Goal: Task Accomplishment & Management: Complete application form

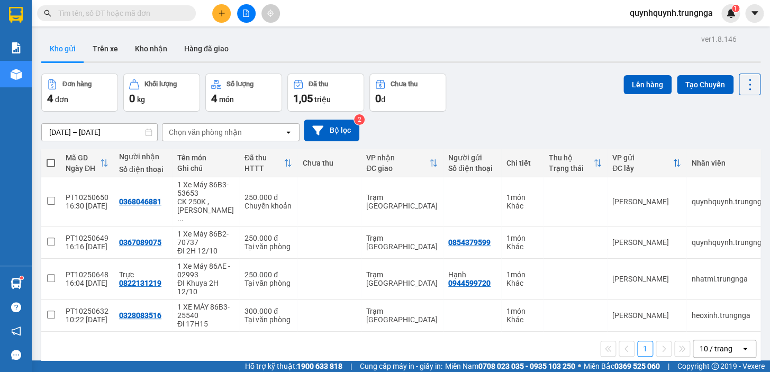
click at [140, 14] on input "text" at bounding box center [120, 13] width 125 height 12
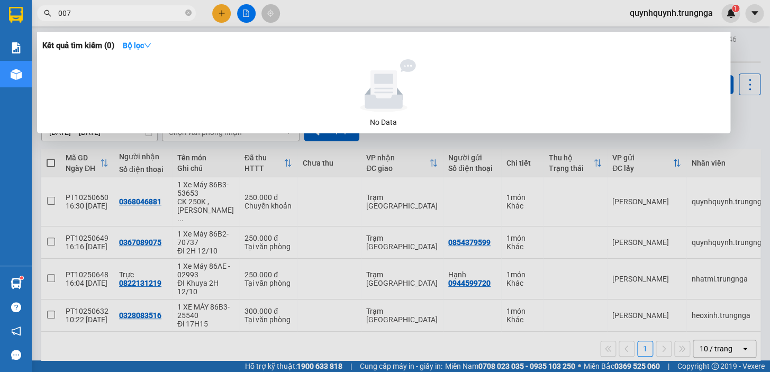
type input "0077"
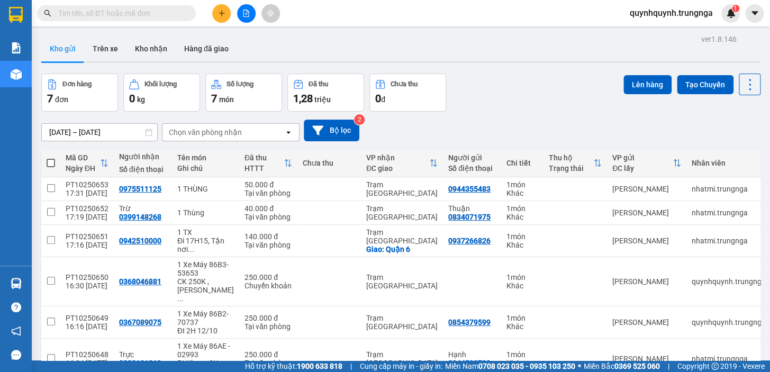
click at [386, 56] on div "Kho gửi Trên xe Kho nhận Hàng đã giao" at bounding box center [400, 50] width 719 height 28
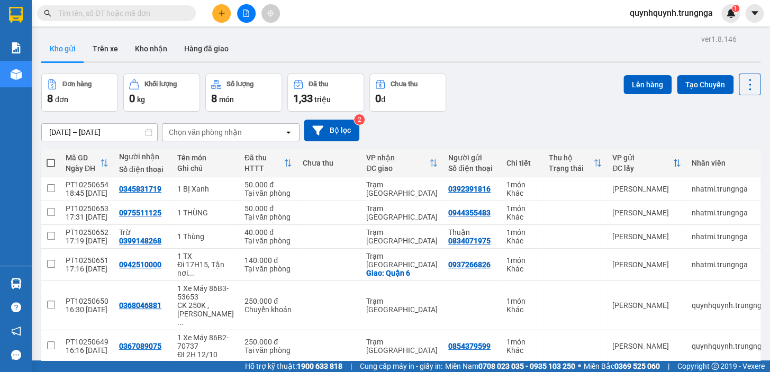
click at [220, 10] on icon "plus" at bounding box center [221, 13] width 7 height 7
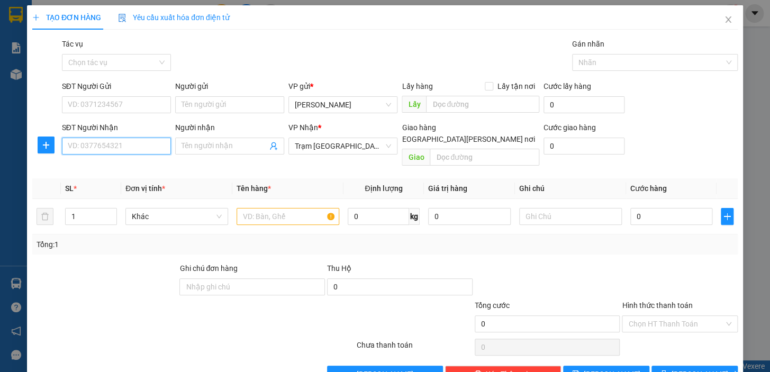
click at [152, 144] on input "SĐT Người Nhận" at bounding box center [116, 146] width 109 height 17
type input "2"
click at [109, 212] on icon "up" at bounding box center [111, 214] width 4 height 4
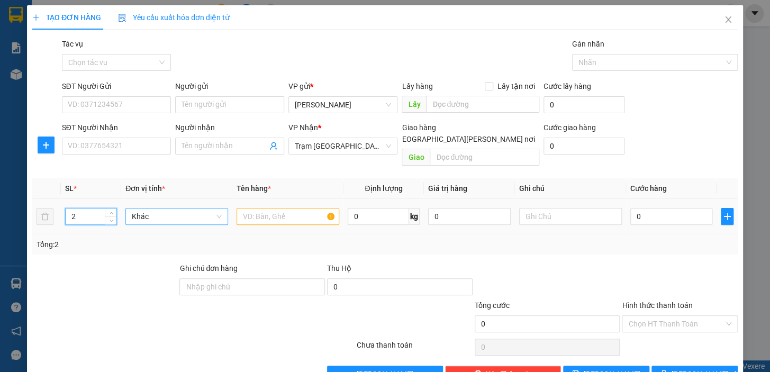
click at [173, 208] on span "Khác" at bounding box center [177, 216] width 90 height 16
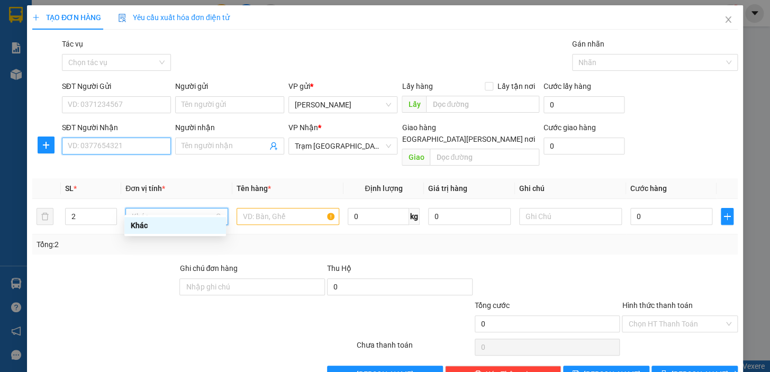
click at [145, 149] on input "SĐT Người Nhận" at bounding box center [116, 146] width 109 height 17
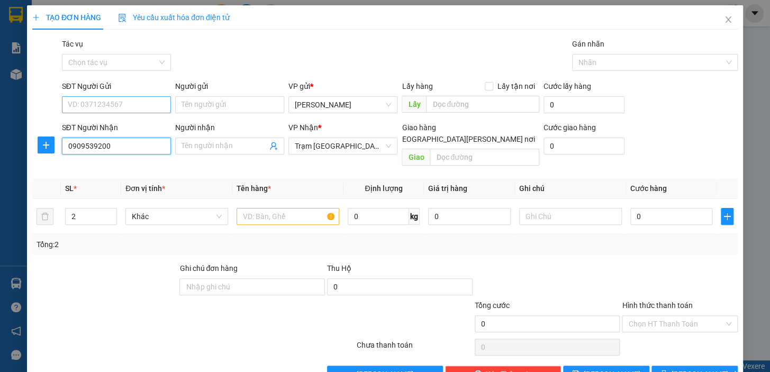
type input "0909539200"
click at [152, 96] on input "SĐT Người Gửi" at bounding box center [116, 104] width 109 height 17
type input "0938081238"
click at [284, 208] on input "text" at bounding box center [287, 216] width 103 height 17
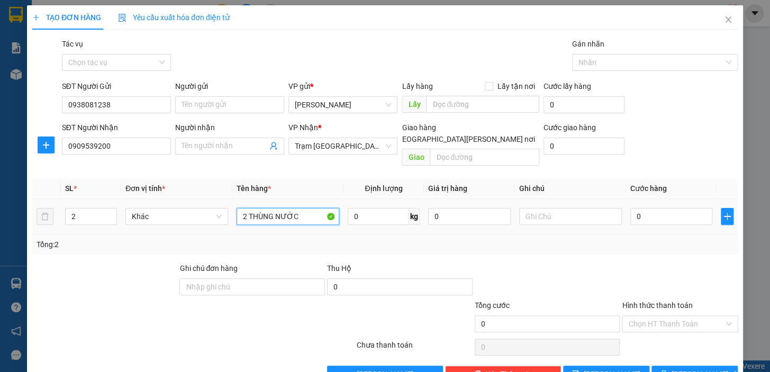
type input "2 THÙNG NƯỚC"
click at [666, 214] on div "0" at bounding box center [671, 216] width 83 height 21
click at [656, 199] on td "0" at bounding box center [671, 216] width 91 height 35
click at [653, 211] on input "0" at bounding box center [671, 216] width 83 height 17
type input "6"
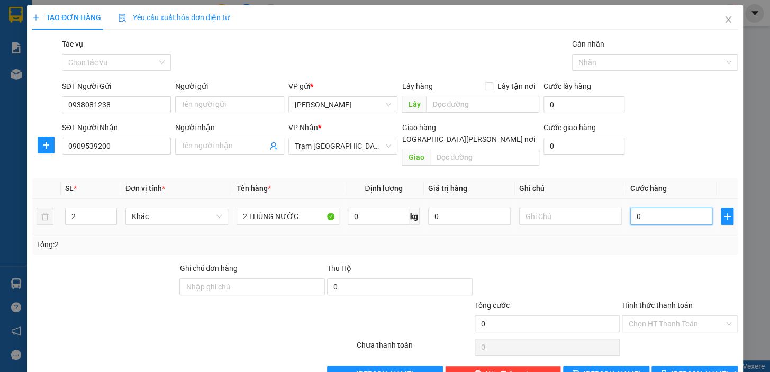
type input "6"
type input "60"
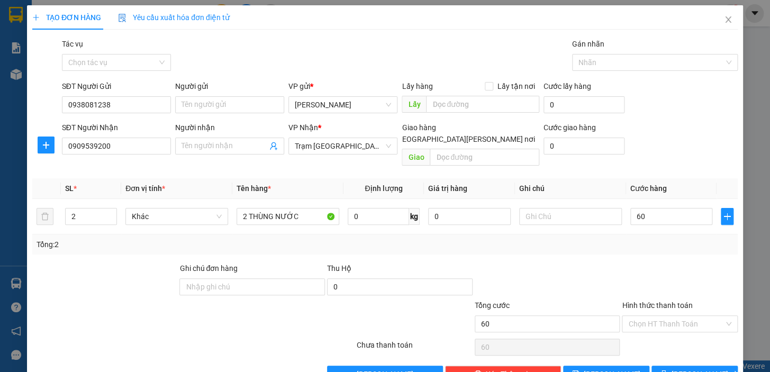
type input "60.000"
click at [650, 242] on div "Tổng: 2" at bounding box center [384, 244] width 705 height 20
click at [671, 316] on input "Hình thức thanh toán" at bounding box center [676, 324] width 96 height 16
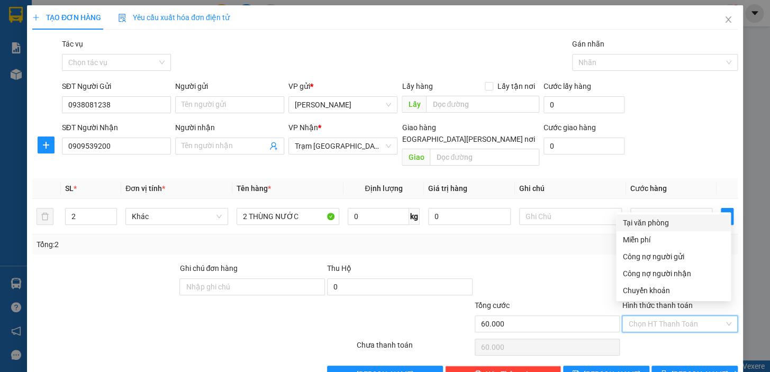
click at [640, 218] on div "Tại văn phòng" at bounding box center [673, 223] width 102 height 12
type input "0"
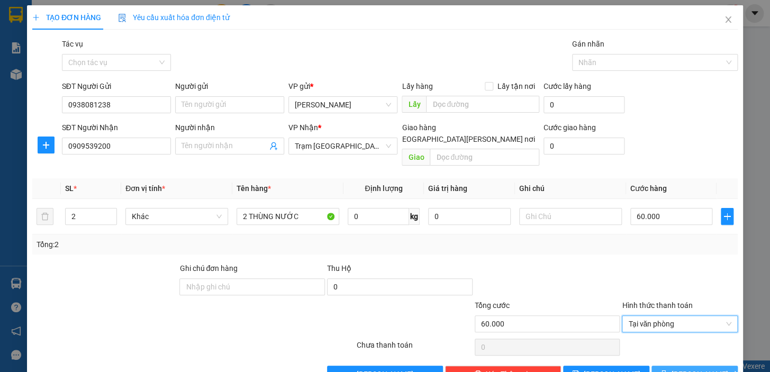
click at [705, 368] on span "Lưu và In" at bounding box center [708, 374] width 74 height 12
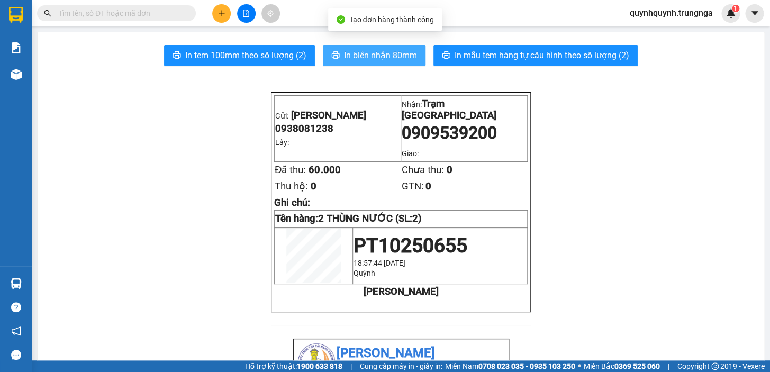
click at [400, 55] on span "In biên nhận 80mm" at bounding box center [380, 55] width 73 height 13
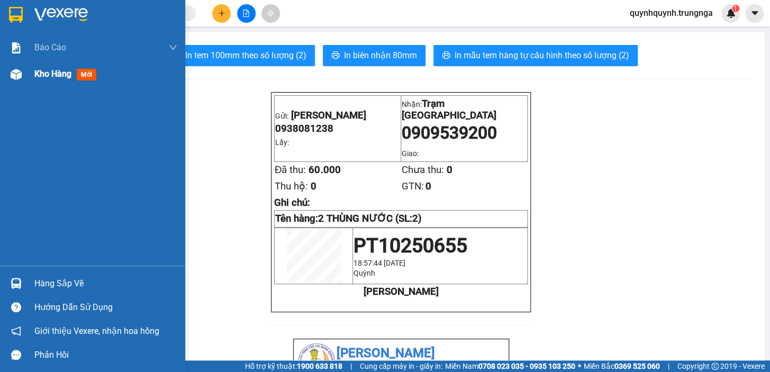
click at [25, 79] on div "Kho hàng mới" at bounding box center [92, 74] width 185 height 26
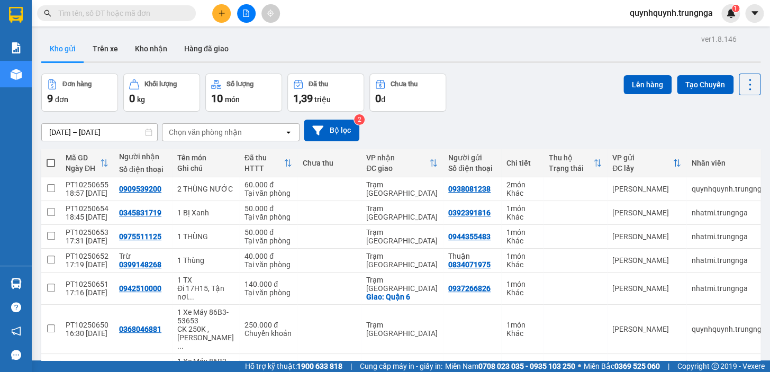
click at [167, 16] on input "text" at bounding box center [120, 13] width 125 height 12
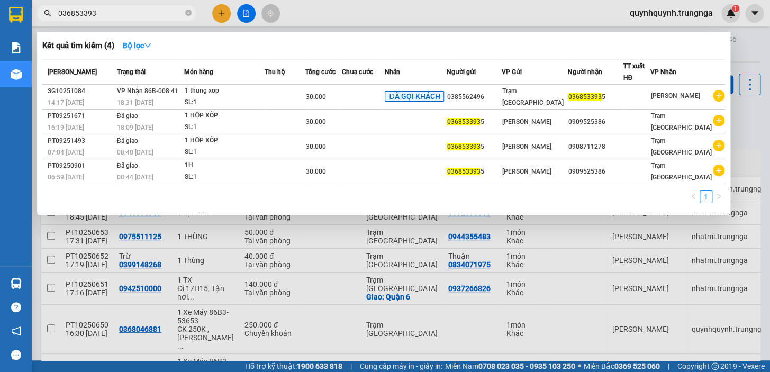
type input "0368533935"
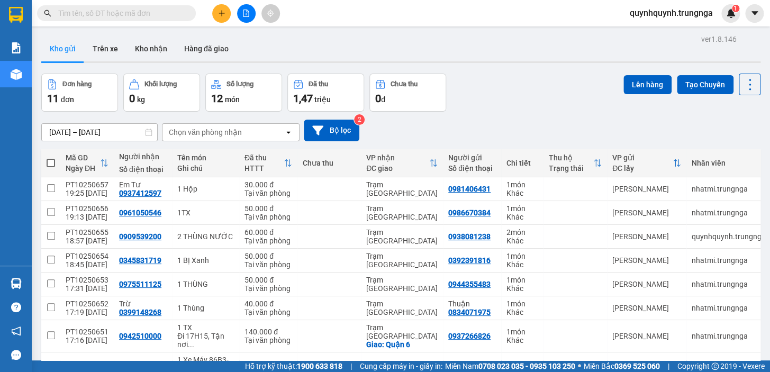
click at [173, 15] on input "text" at bounding box center [120, 13] width 125 height 12
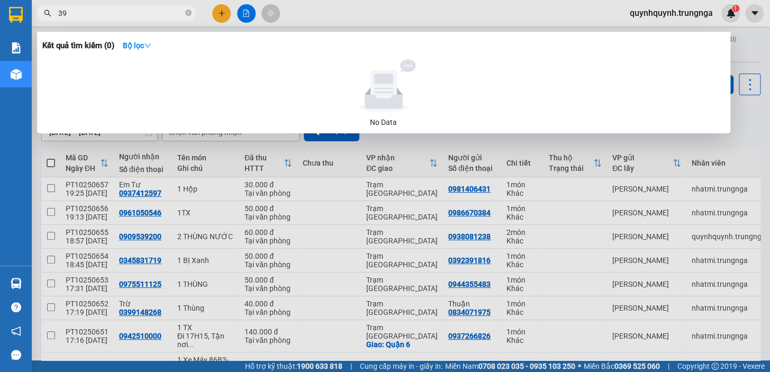
type input "397"
